Goal: Information Seeking & Learning: Learn about a topic

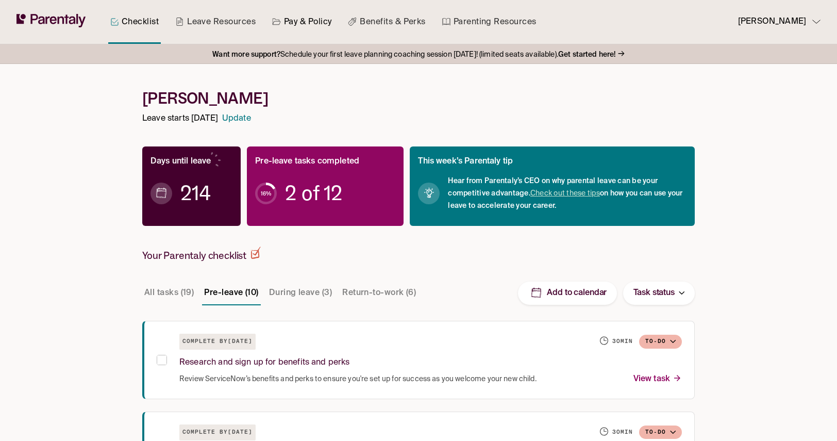
click at [326, 26] on link "Pay & Policy" at bounding box center [302, 22] width 64 height 44
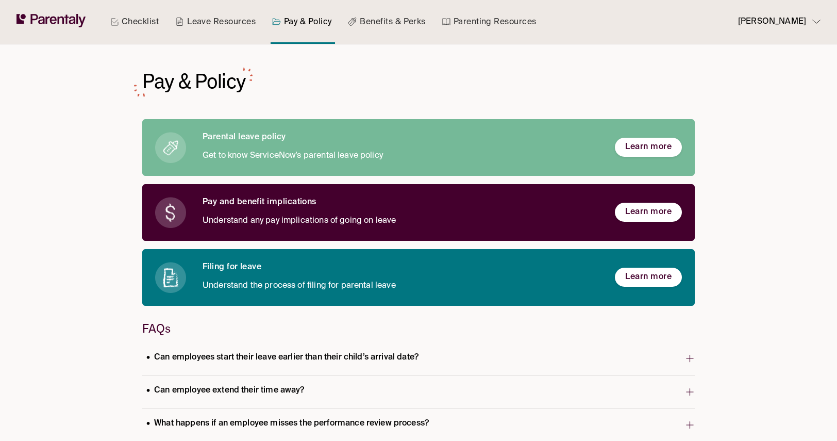
click at [258, 155] on p "Get to know ServiceNow's parental leave policy" at bounding box center [401, 156] width 396 height 14
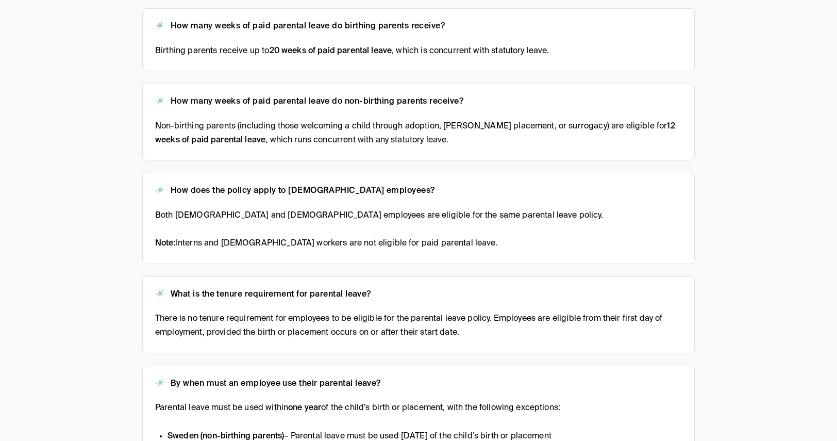
scroll to position [220, 0]
